Goal: Navigation & Orientation: Understand site structure

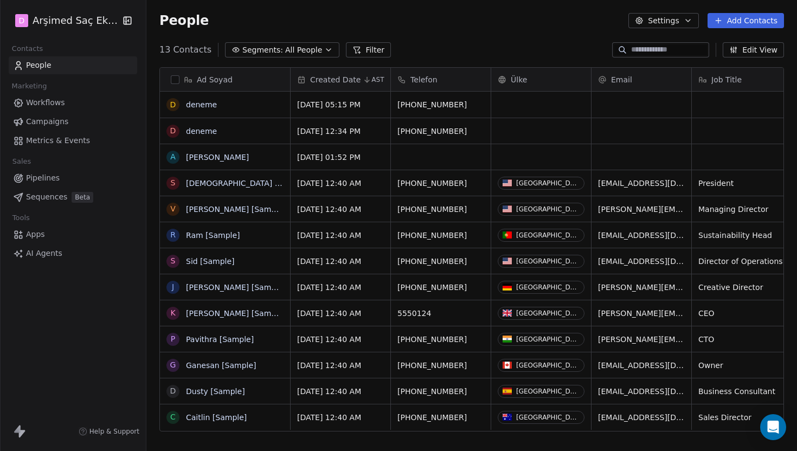
scroll to position [397, 650]
click at [102, 24] on html "D Arşimed Saç Ekimi Contacts People Marketing Workflows Campaigns Metrics & Eve…" at bounding box center [398, 225] width 797 height 451
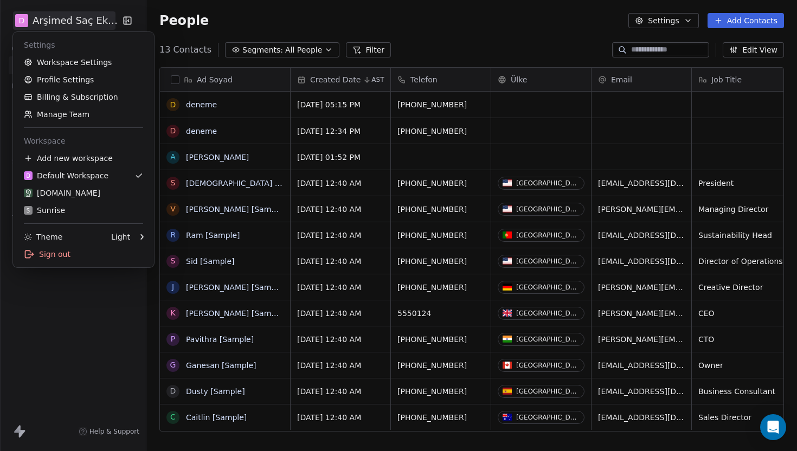
click at [82, 299] on html "D Arşimed Saç Ekimi Contacts People Marketing Workflows Campaigns Metrics & Eve…" at bounding box center [398, 225] width 797 height 451
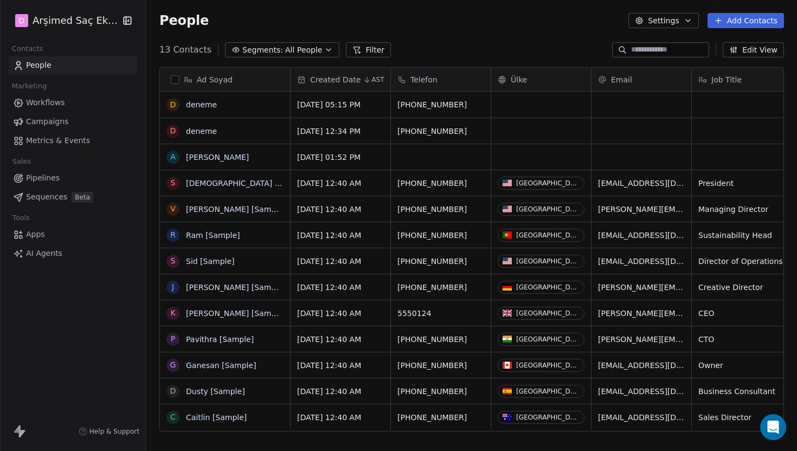
click at [60, 198] on span "Sequences" at bounding box center [46, 196] width 41 height 11
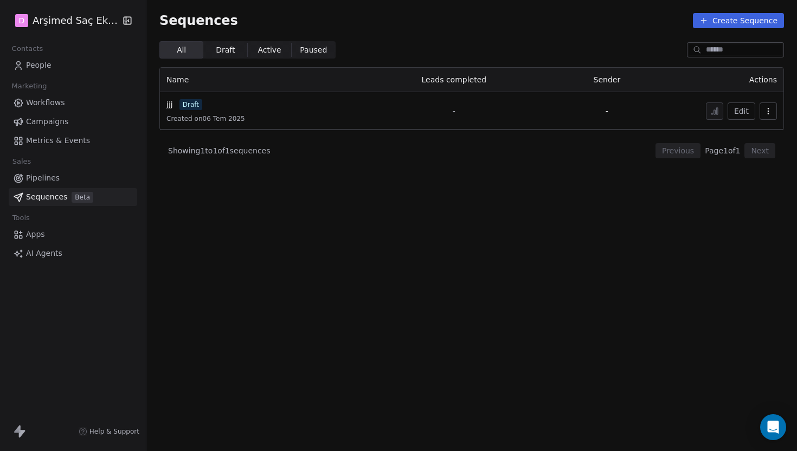
click at [66, 180] on link "Pipelines" at bounding box center [73, 178] width 128 height 18
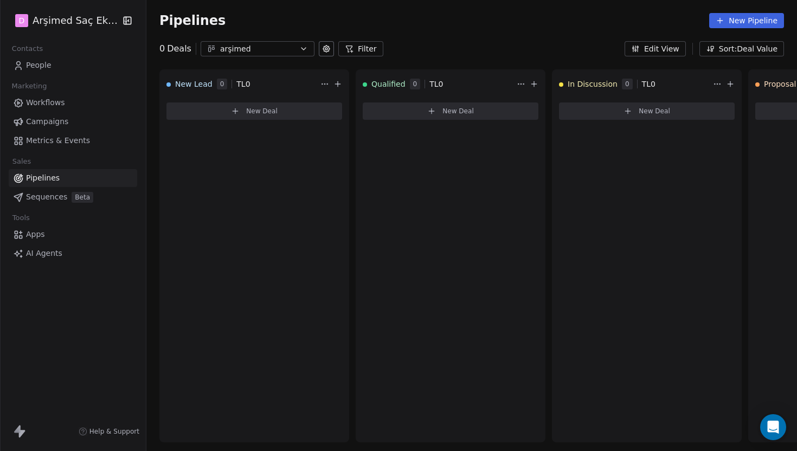
click at [60, 125] on span "Campaigns" at bounding box center [47, 121] width 42 height 11
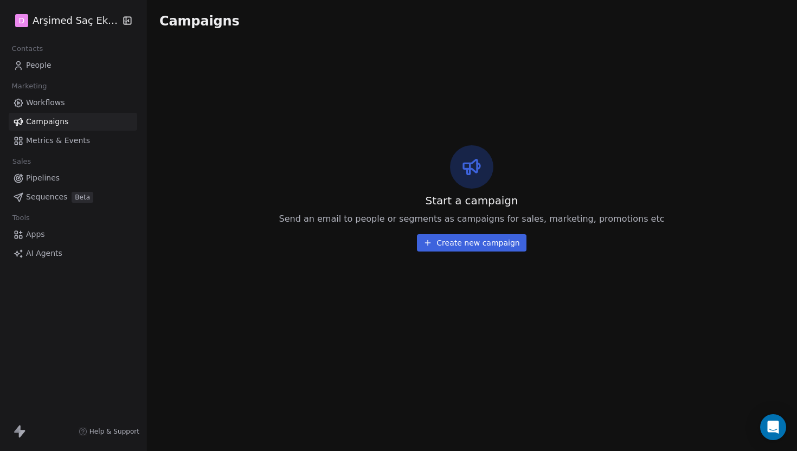
click at [47, 235] on link "Apps" at bounding box center [73, 234] width 128 height 18
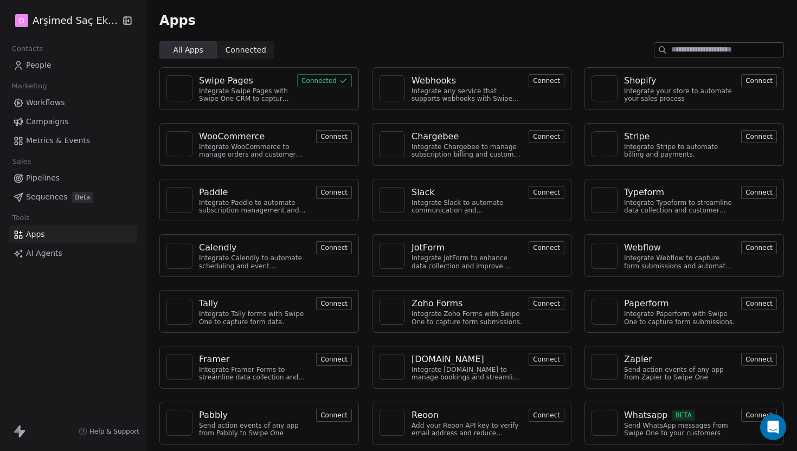
scroll to position [2, 0]
click at [751, 412] on button "Connect" at bounding box center [759, 413] width 36 height 13
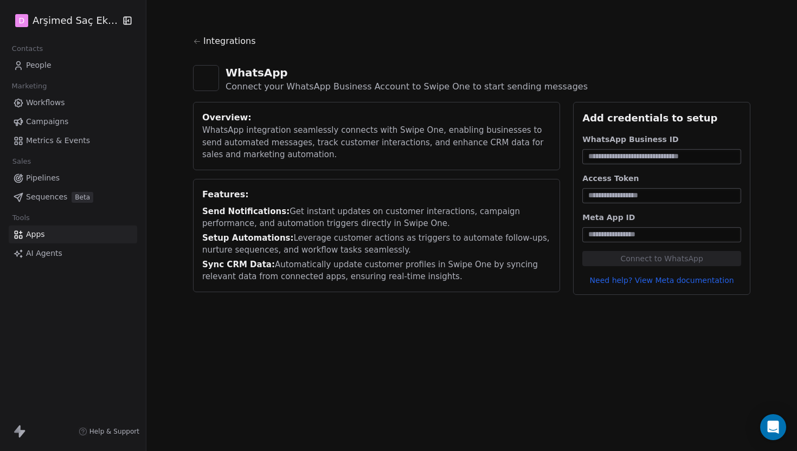
click at [64, 179] on link "Pipelines" at bounding box center [73, 178] width 128 height 18
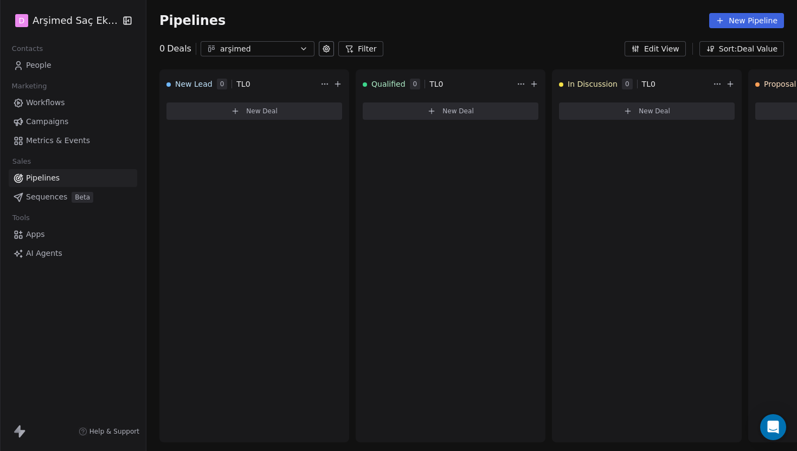
click at [59, 71] on link "People" at bounding box center [73, 65] width 128 height 18
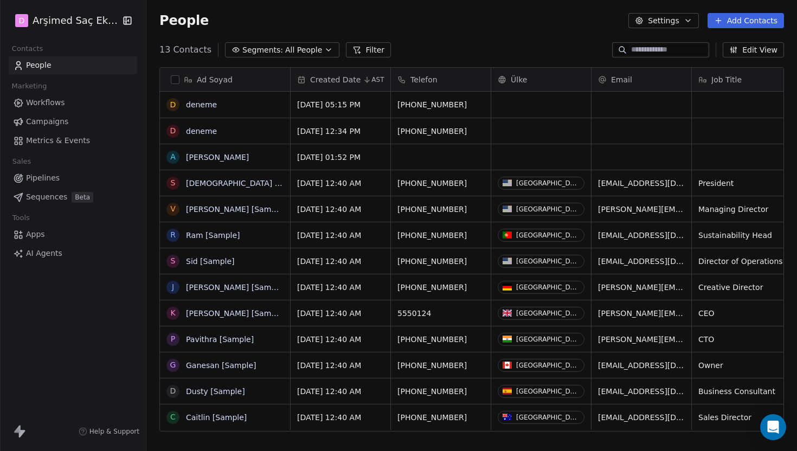
scroll to position [397, 650]
click at [93, 26] on html "D Arşimed Saç Ekimi Contacts People Marketing Workflows Campaigns Metrics & Eve…" at bounding box center [398, 225] width 797 height 451
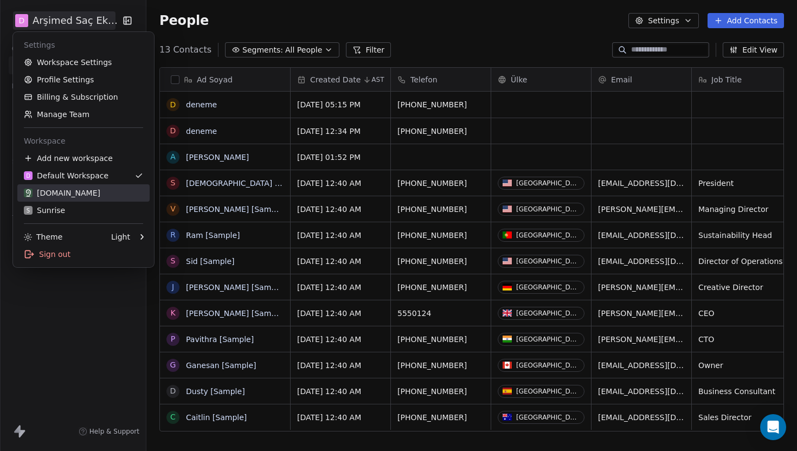
click at [63, 188] on div "[DOMAIN_NAME]" at bounding box center [62, 193] width 76 height 11
